Goal: Information Seeking & Learning: Learn about a topic

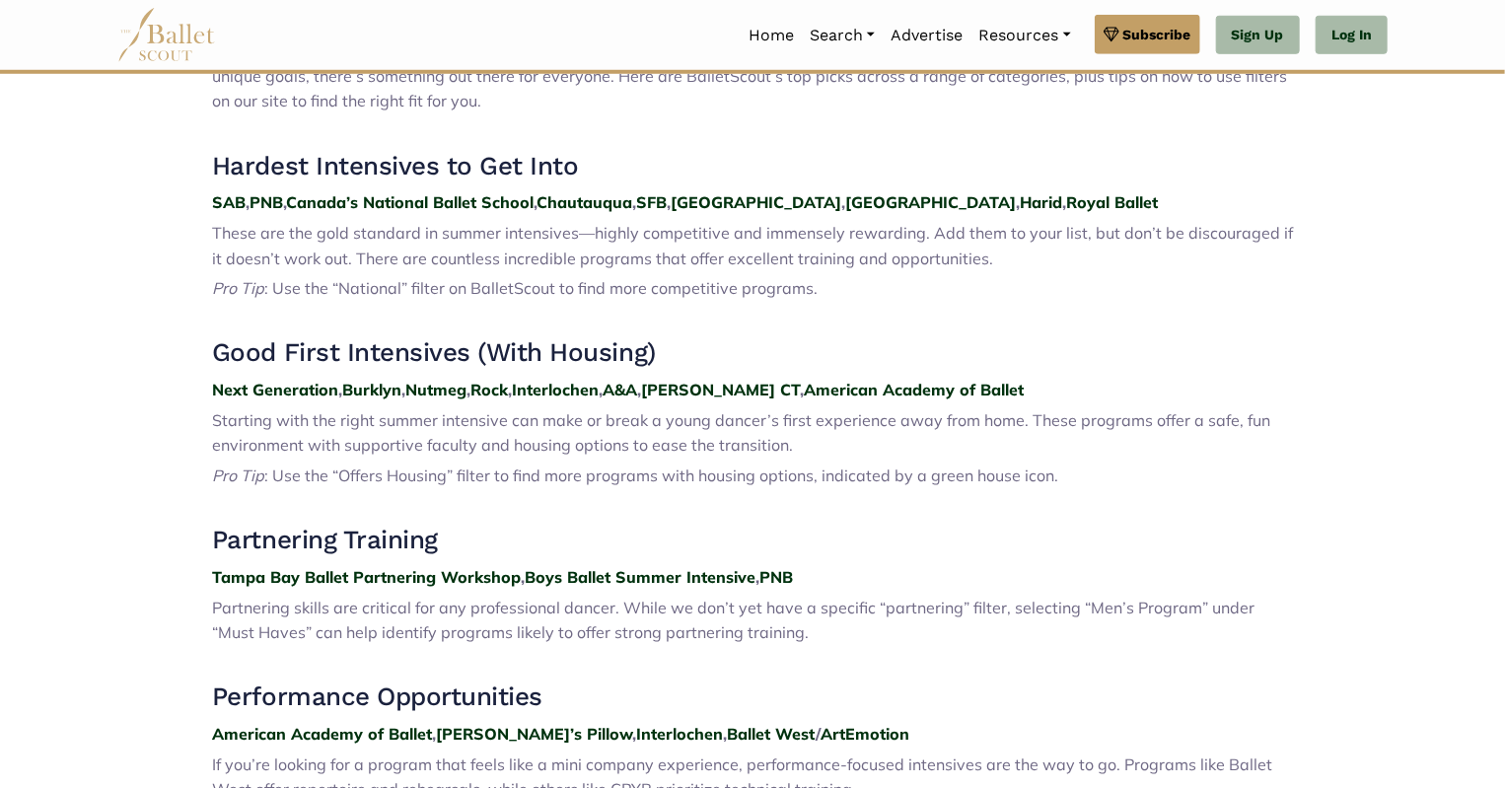
scroll to position [806, 0]
click at [501, 394] on strong "Rock" at bounding box center [488, 391] width 37 height 20
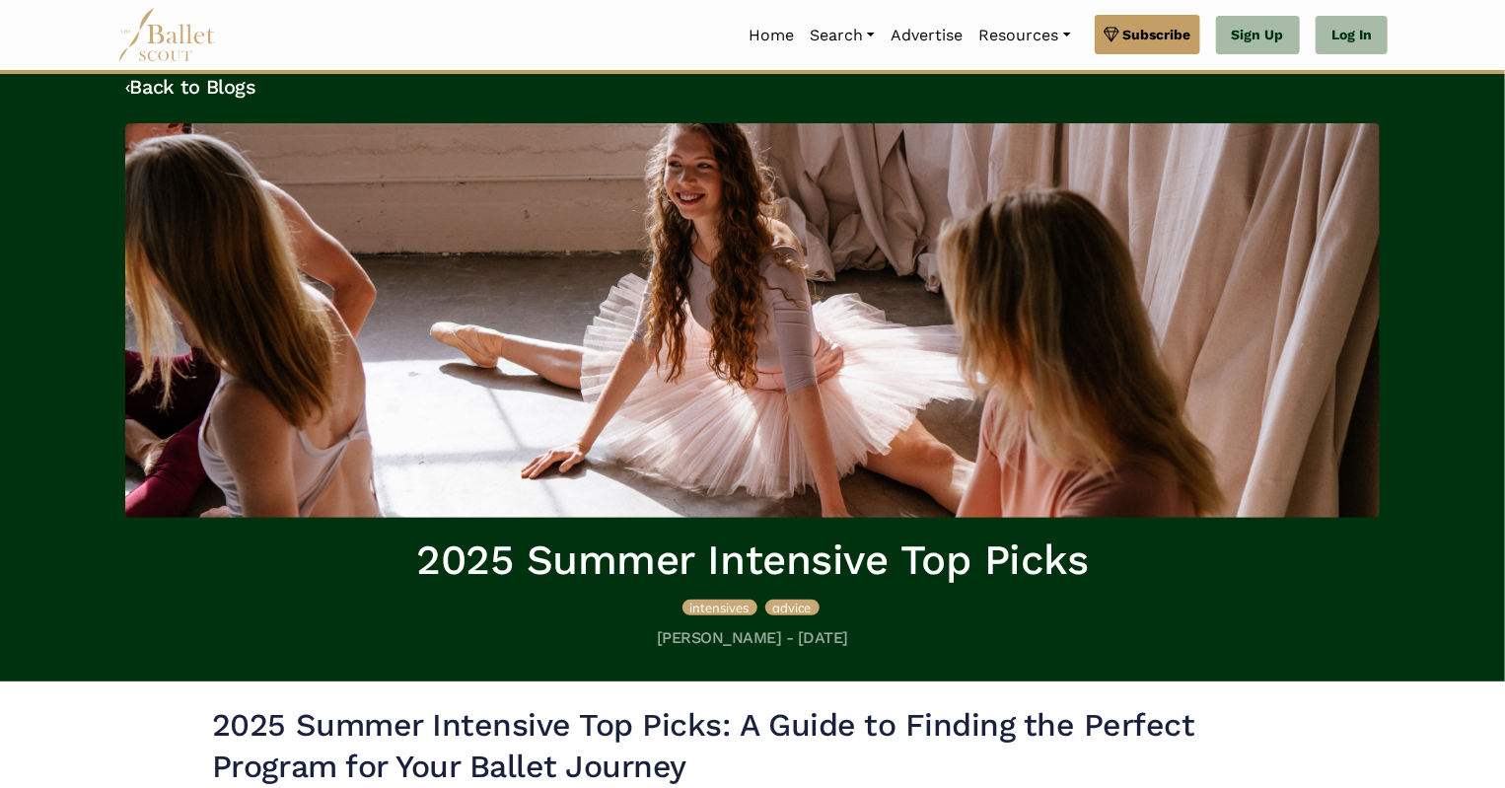
scroll to position [24, 0]
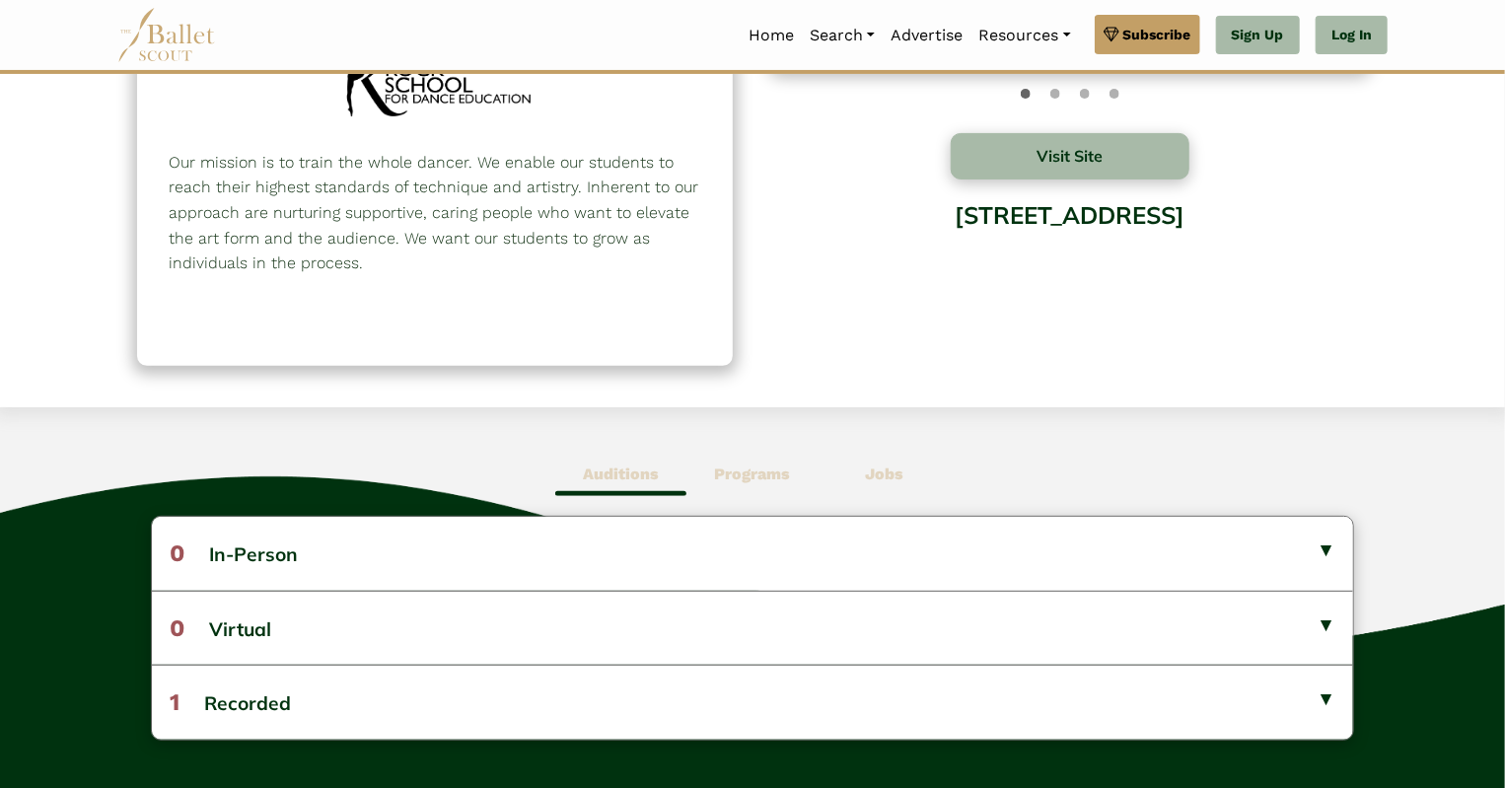
scroll to position [193, 0]
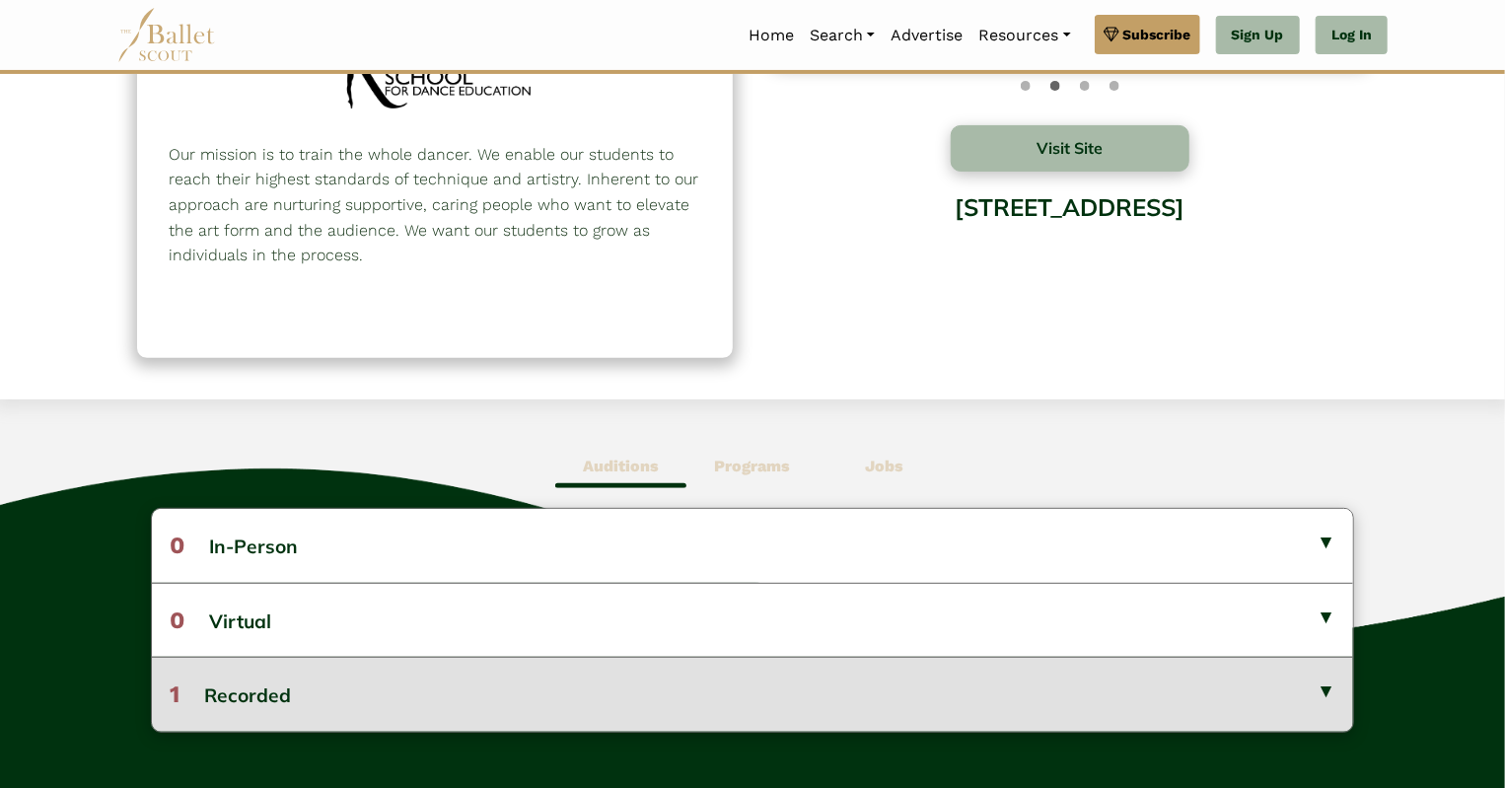
click at [668, 680] on button "1 Recorded" at bounding box center [753, 694] width 1202 height 74
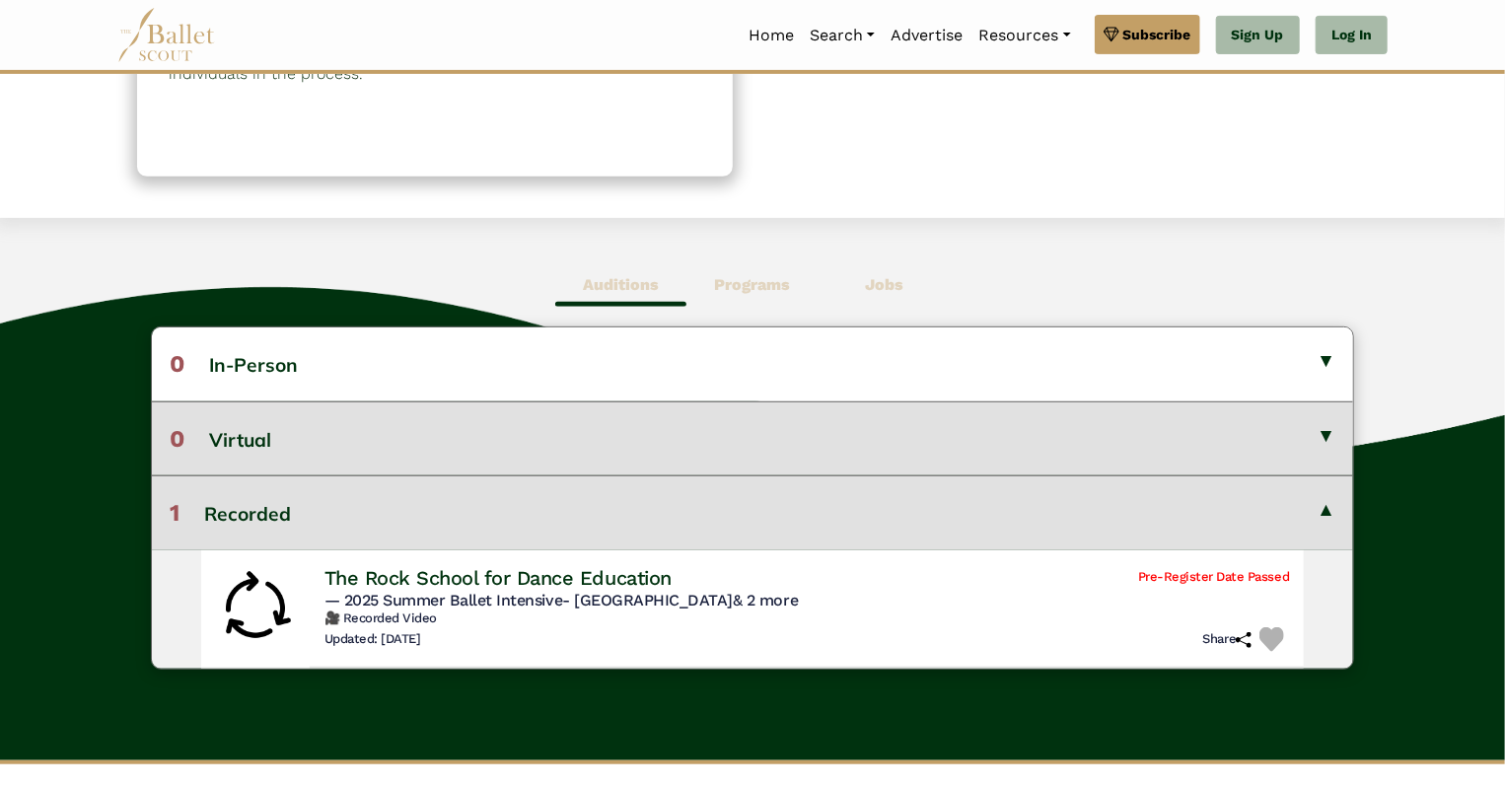
scroll to position [375, 0]
